Goal: Check status: Check status

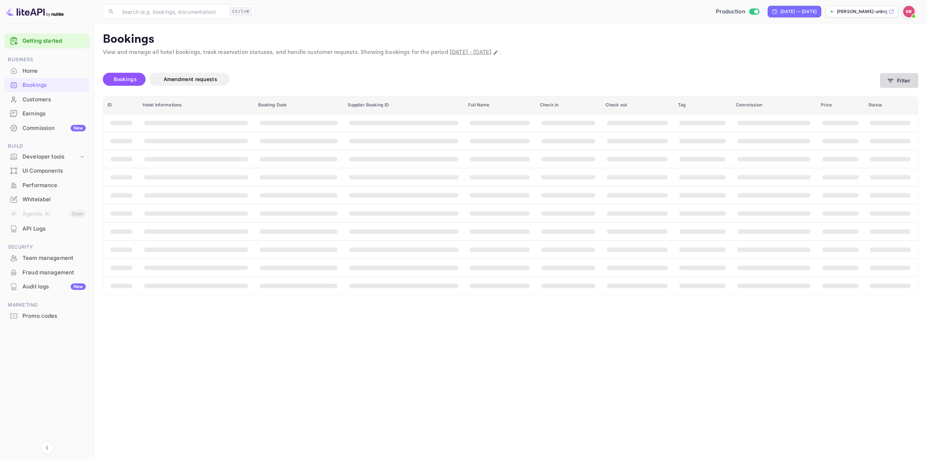
click at [890, 86] on button "Filter" at bounding box center [899, 80] width 38 height 15
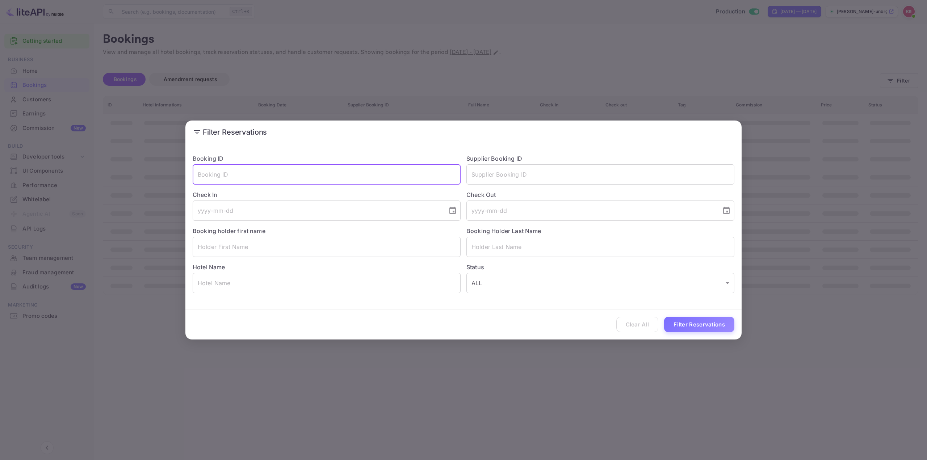
click at [272, 172] on input "text" at bounding box center [327, 174] width 268 height 20
paste input "folebUxxR"
type input "folebUxxR"
click at [696, 321] on button "Filter Reservations" at bounding box center [699, 325] width 70 height 16
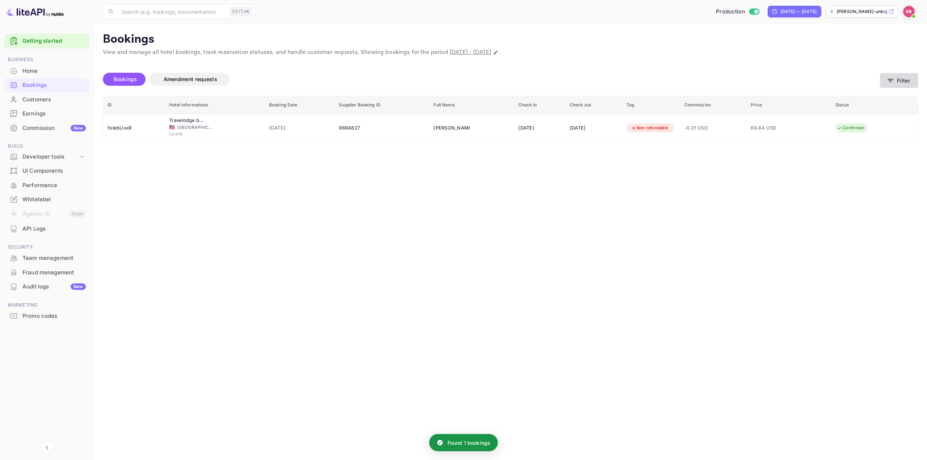
click at [886, 72] on div "Bookings Amendment requests Filter" at bounding box center [510, 81] width 815 height 30
click at [887, 78] on icon "button" at bounding box center [889, 80] width 7 height 7
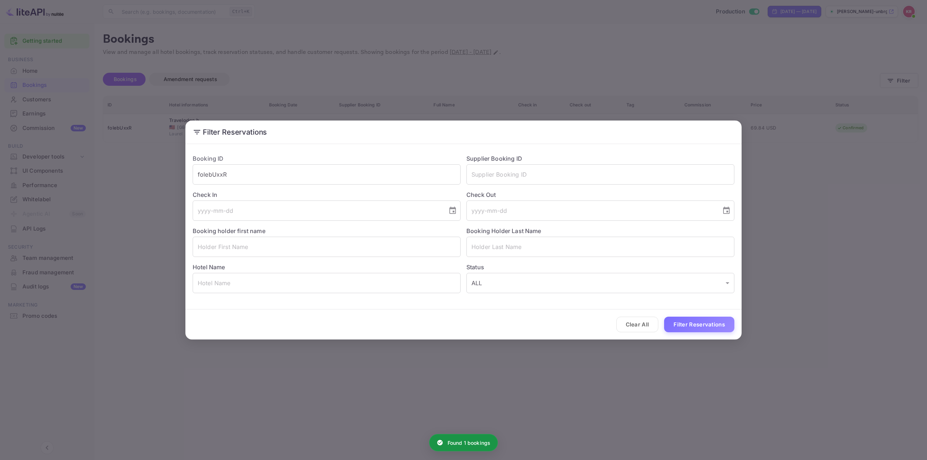
drag, startPoint x: 226, startPoint y: 171, endPoint x: 128, endPoint y: 174, distance: 97.8
click at [132, 173] on div "Filter Reservations Booking ID folebUxxR ​ Supplier Booking ID ​ Check In ​ Che…" at bounding box center [463, 230] width 927 height 460
paste input "Zfvg_0CqZ"
type input "Zfvg_0CqZ"
click at [696, 322] on button "Filter Reservations" at bounding box center [699, 325] width 70 height 16
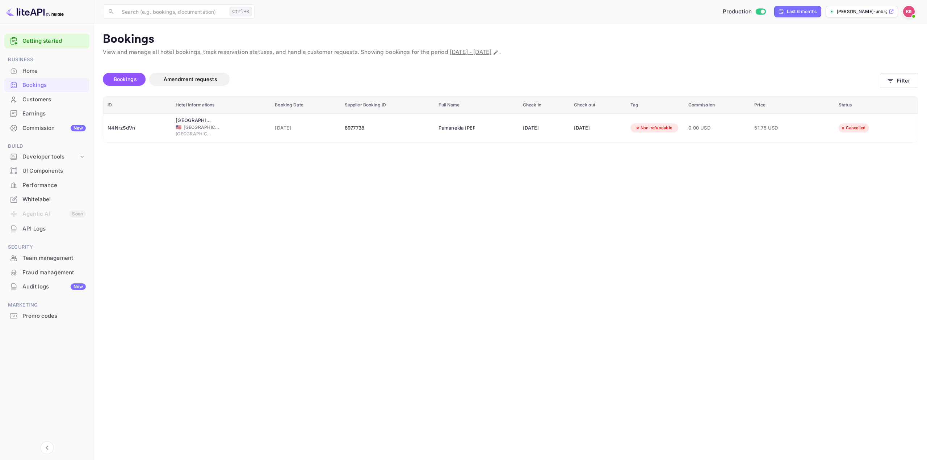
click at [903, 79] on button "Filter" at bounding box center [899, 80] width 38 height 15
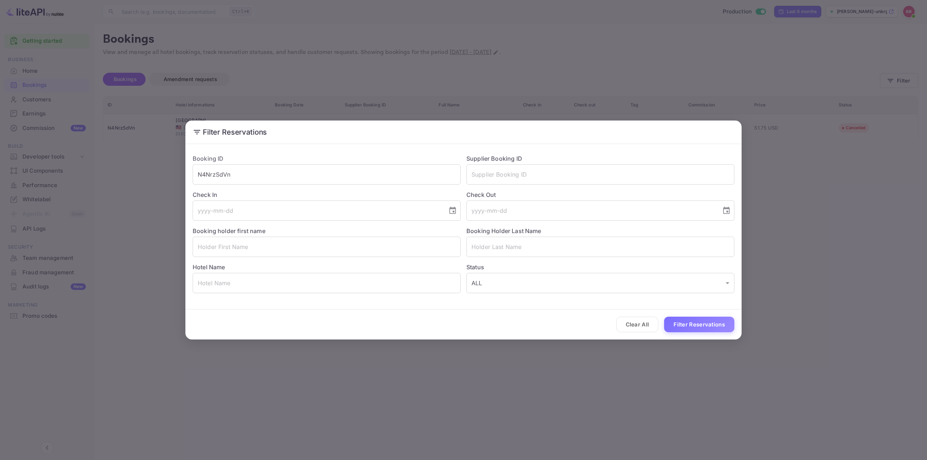
drag, startPoint x: 295, startPoint y: 176, endPoint x: 191, endPoint y: 164, distance: 104.2
click at [192, 164] on div "Booking ID N4NrzSdVn ​" at bounding box center [324, 166] width 274 height 36
paste input "FH1c6np3"
click at [695, 326] on button "Filter Reservations" at bounding box center [699, 325] width 70 height 16
drag, startPoint x: 206, startPoint y: 177, endPoint x: 96, endPoint y: 202, distance: 112.0
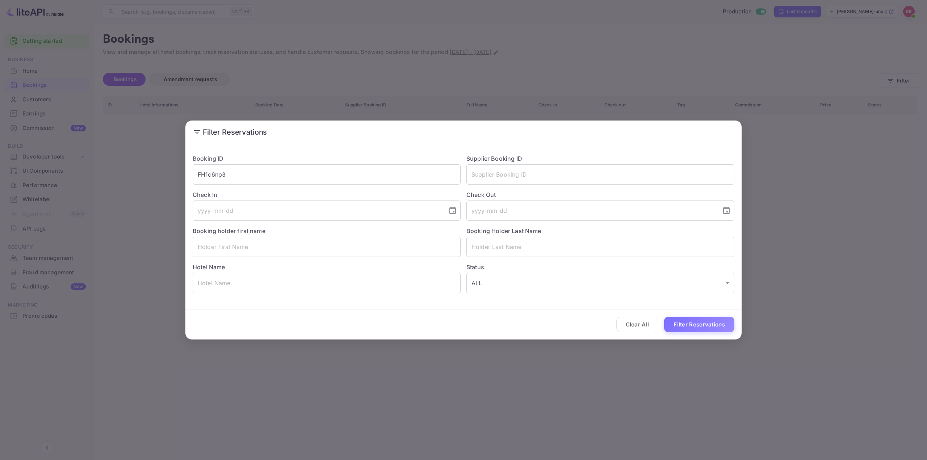
click at [96, 202] on div "Filter Reservations Booking ID FH1c6np3 ​ Supplier Booking ID ​ Check In ​ Chec…" at bounding box center [463, 230] width 927 height 460
paste input "-"
type input "-FH1c6np3"
click at [696, 326] on button "Filter Reservations" at bounding box center [699, 325] width 70 height 16
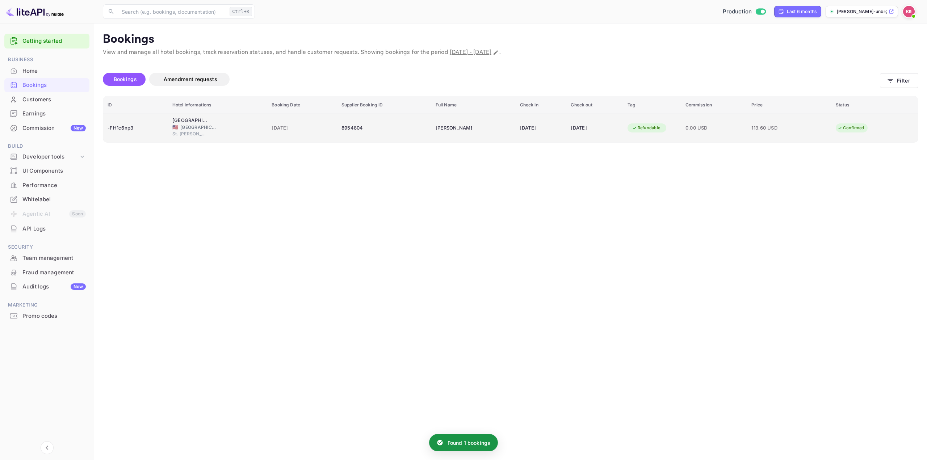
click at [530, 134] on td "[DATE]" at bounding box center [540, 128] width 51 height 29
